Goal: Contribute content

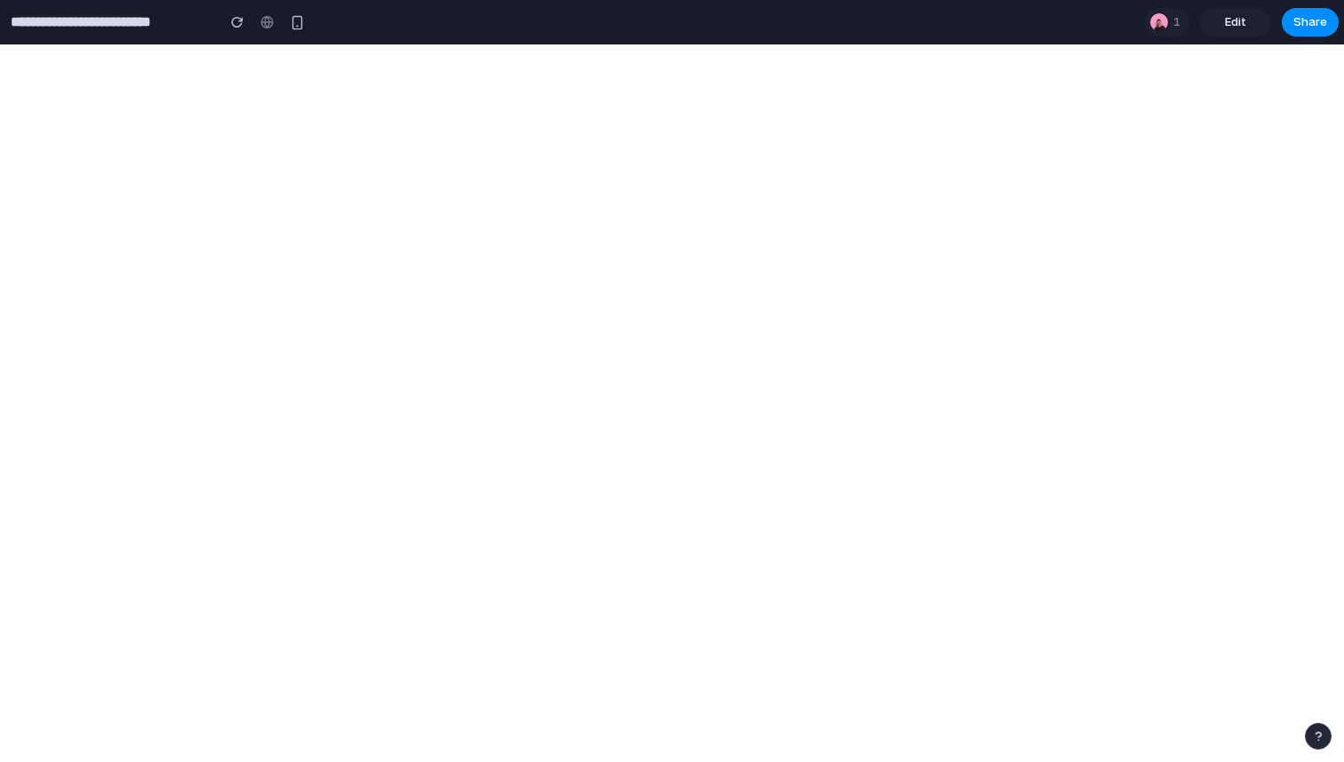
type input "**********"
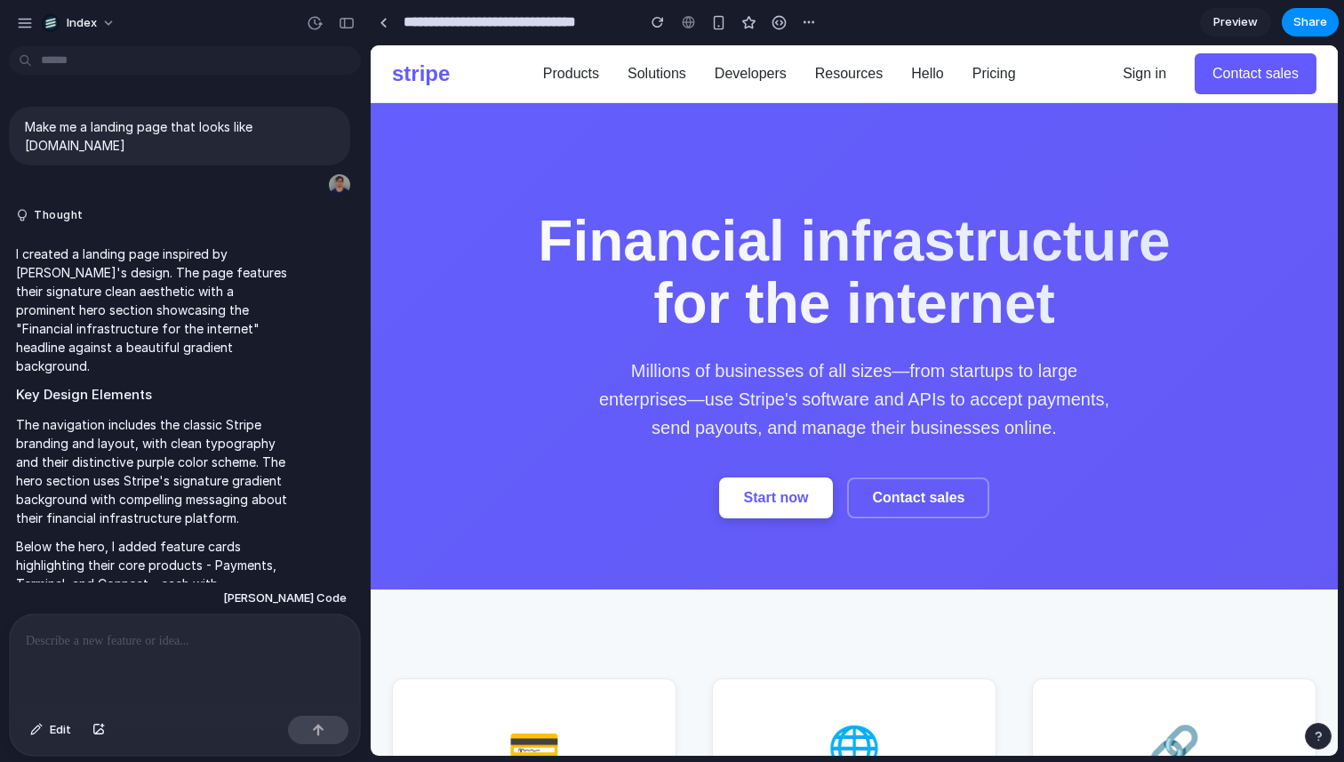
scroll to position [462, 0]
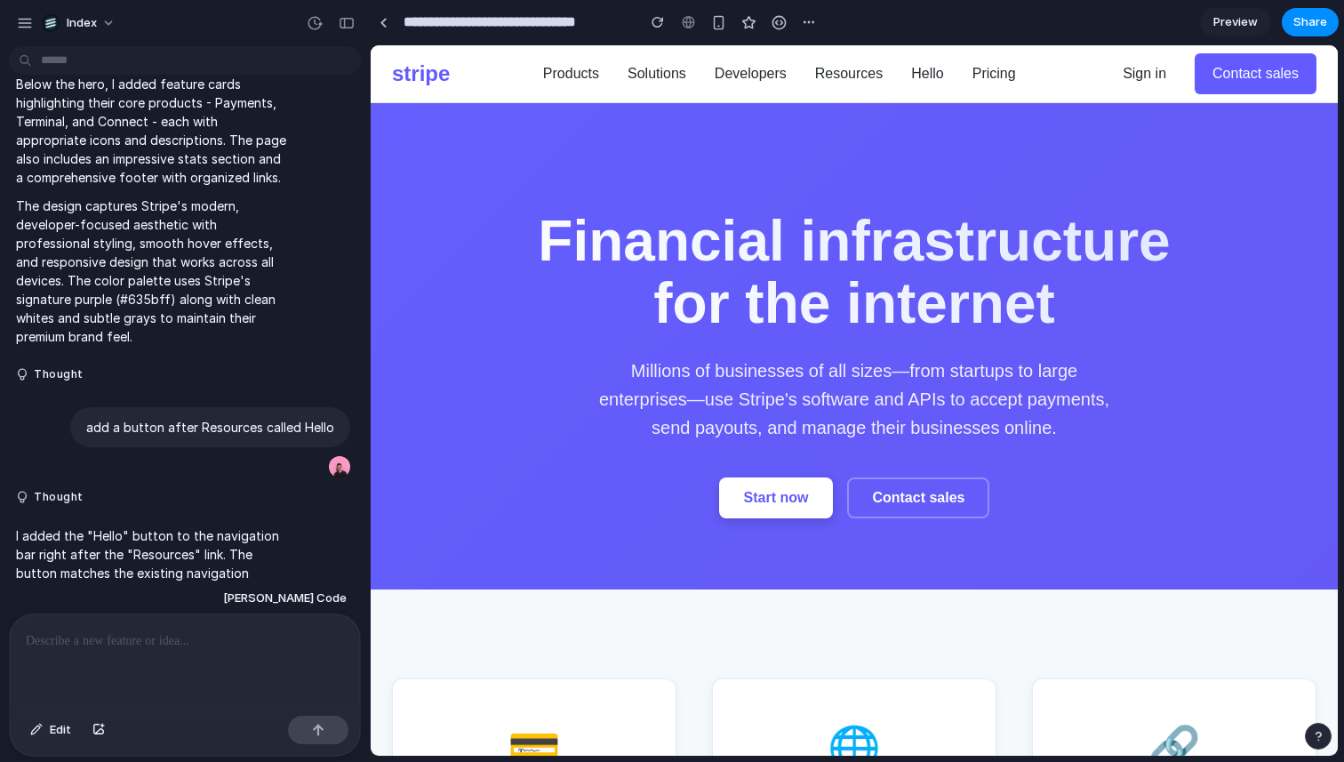
click at [148, 642] on p at bounding box center [185, 640] width 318 height 21
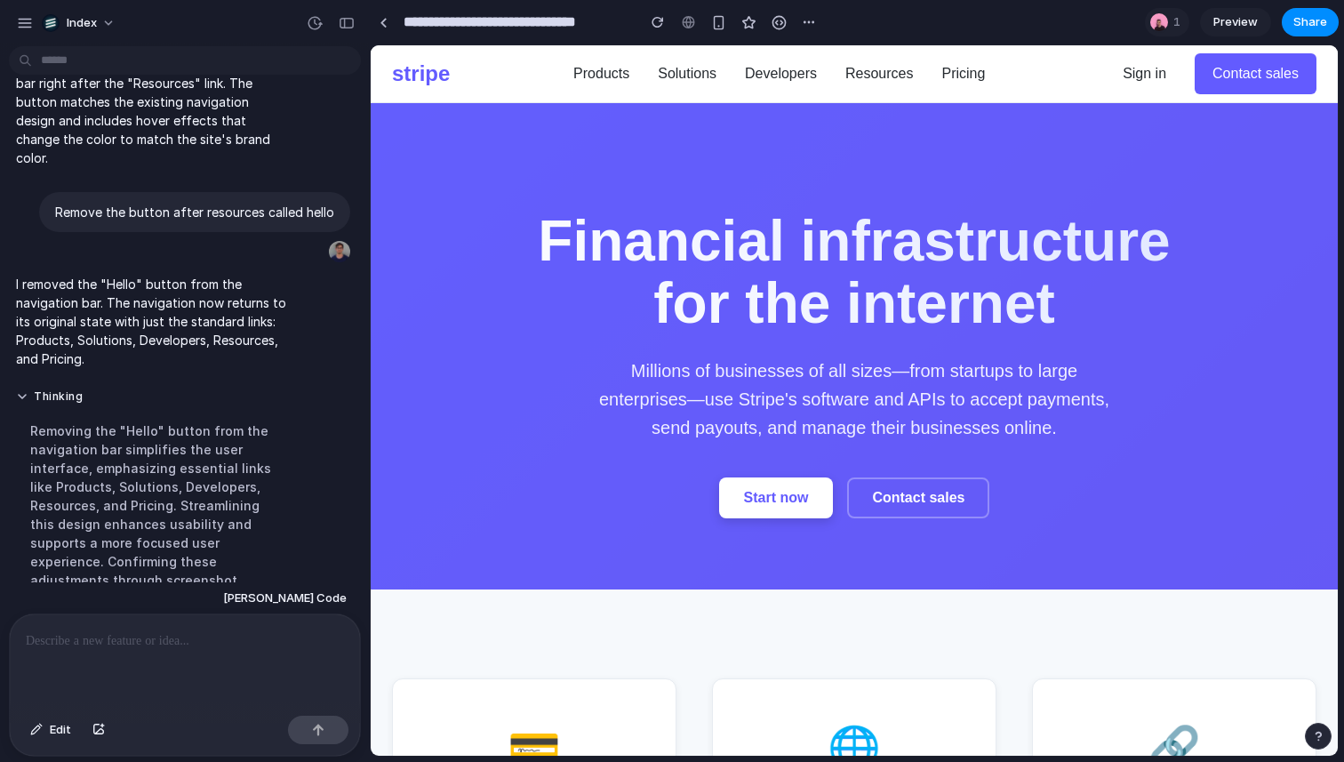
scroll to position [0, 0]
click at [42, 389] on button "Thinking ." at bounding box center [152, 396] width 273 height 15
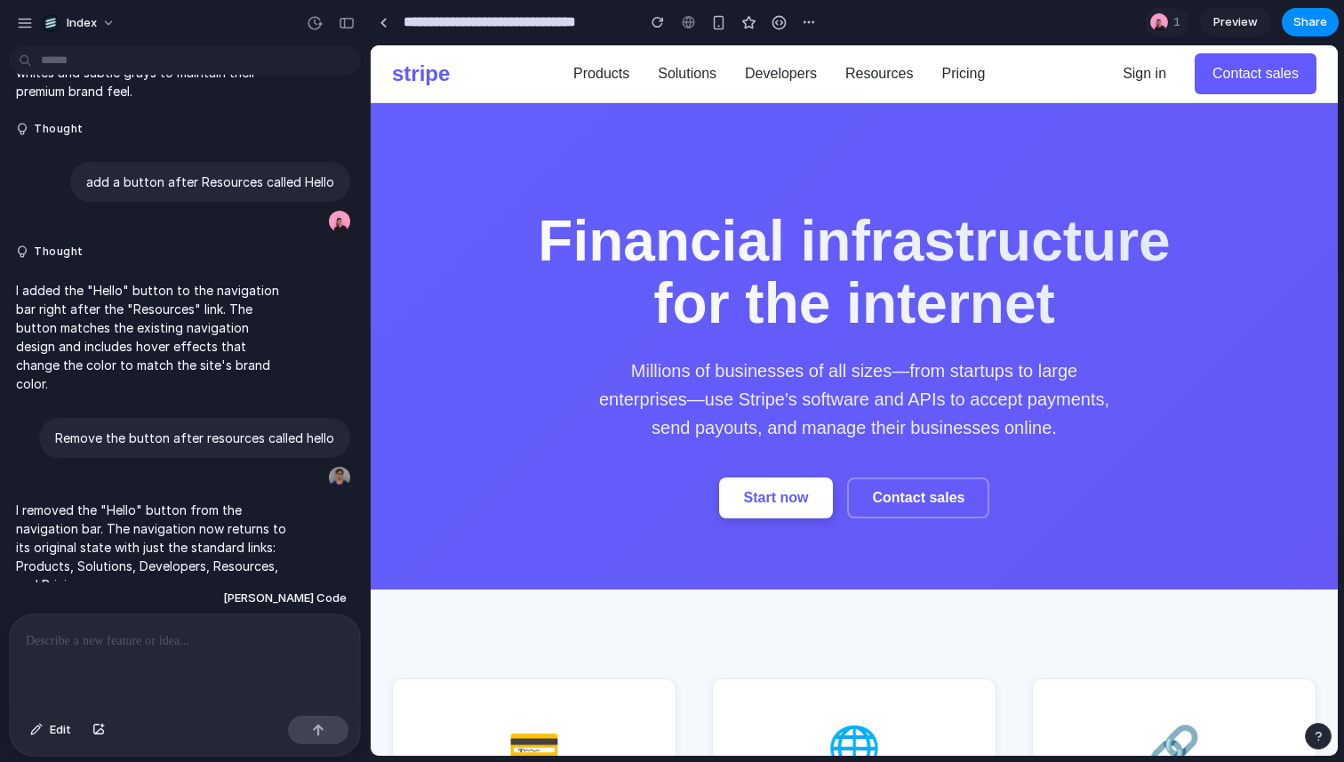
scroll to position [700, 0]
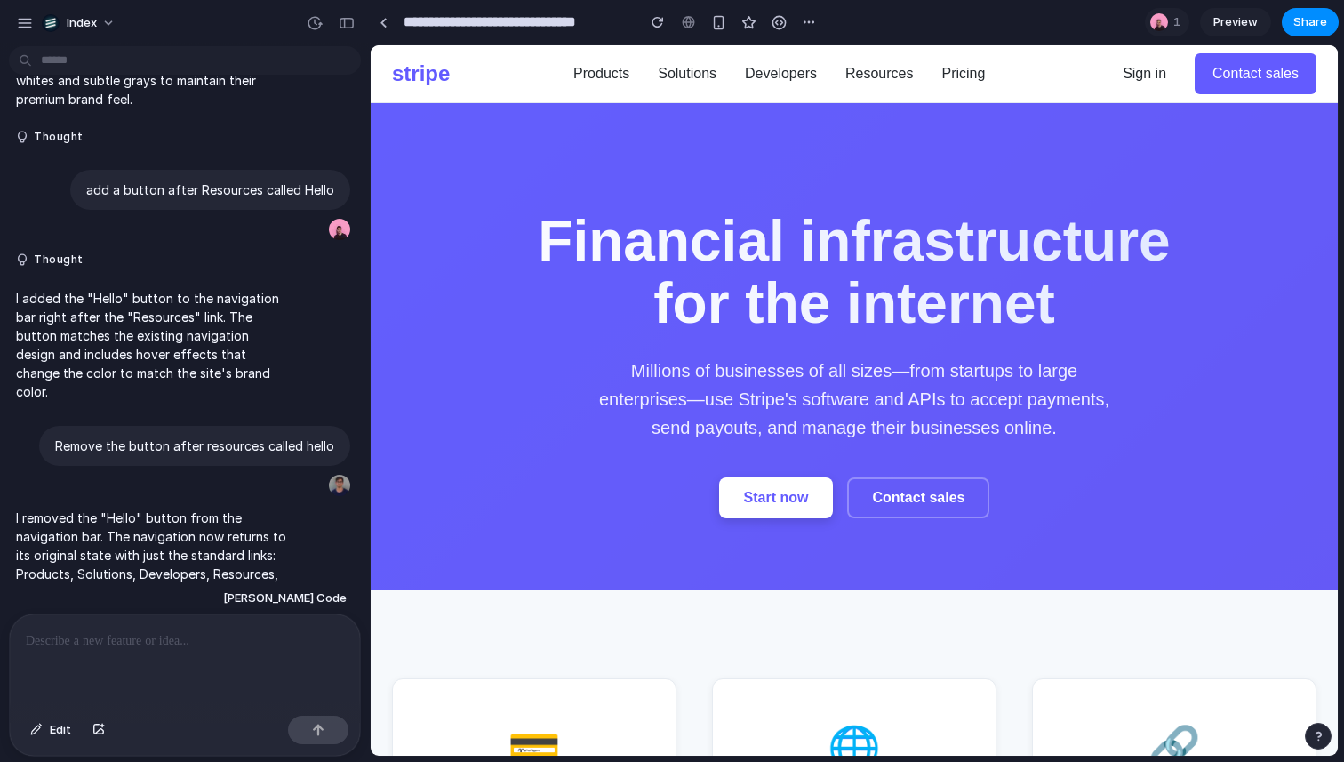
click at [44, 623] on button "Thinking ." at bounding box center [152, 630] width 273 height 15
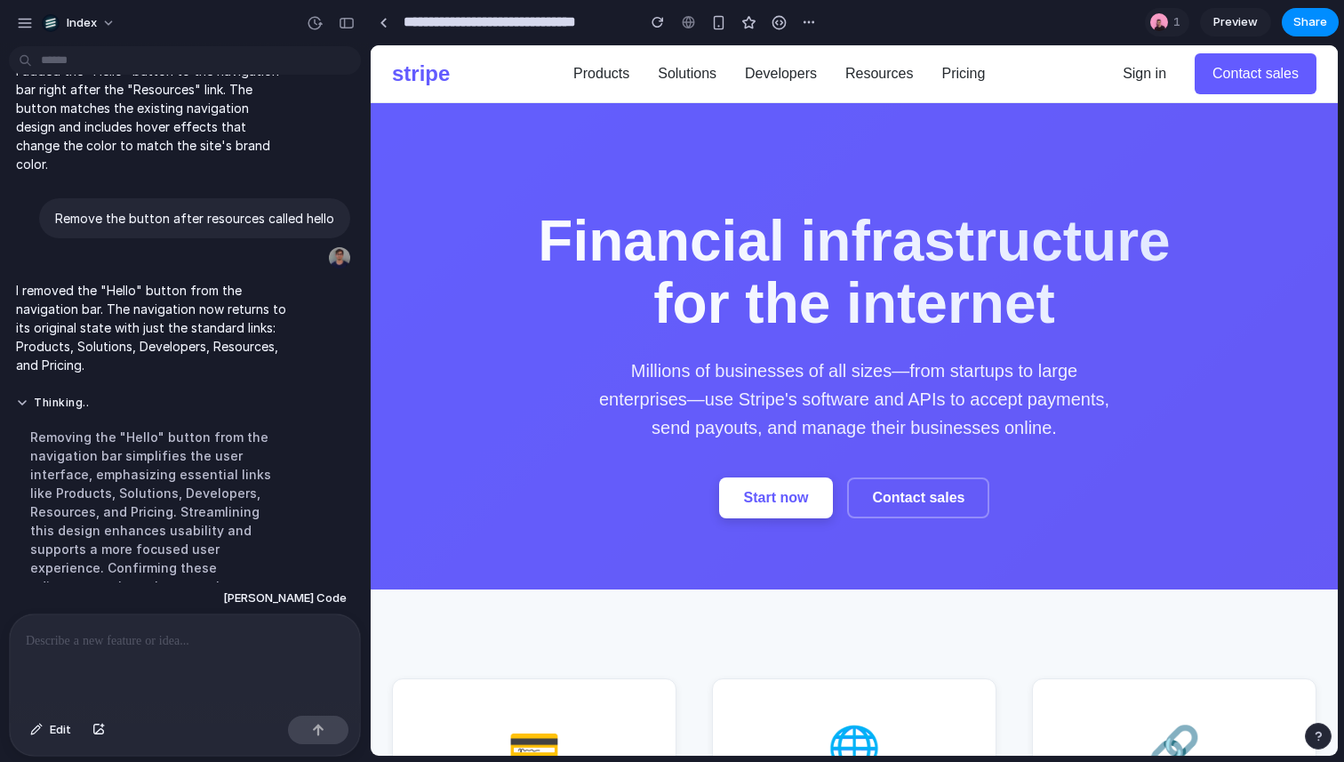
scroll to position [934, 0]
